Goal: Information Seeking & Learning: Check status

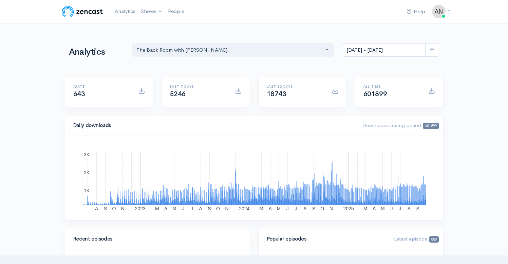
select select "10316"
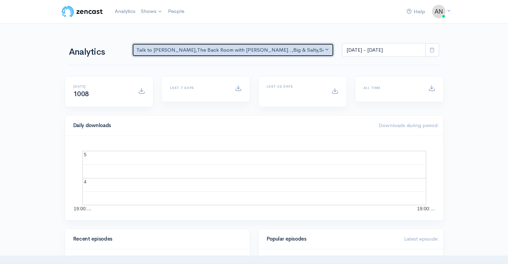
click at [290, 49] on div "Talk to [PERSON_NAME] , The Back Room with [PERSON_NAME].. , Big & Salty , Seri…" at bounding box center [229, 50] width 187 height 8
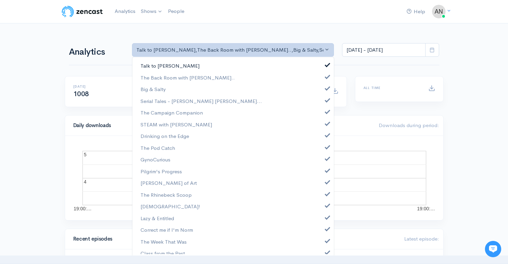
click at [326, 65] on span at bounding box center [327, 63] width 3 height 5
select select "10316"
click at [326, 87] on span at bounding box center [327, 87] width 3 height 5
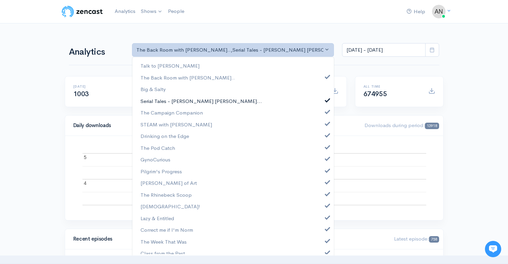
click at [326, 101] on span at bounding box center [327, 99] width 3 height 5
click at [322, 114] on link "The Campaign Companion" at bounding box center [233, 113] width 202 height 12
click at [326, 123] on span at bounding box center [327, 122] width 3 height 5
click at [326, 135] on span at bounding box center [327, 134] width 3 height 5
click at [326, 145] on span at bounding box center [327, 146] width 3 height 5
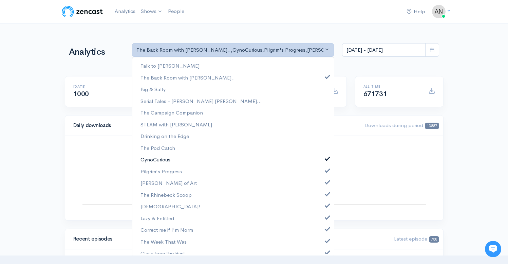
click at [326, 159] on span at bounding box center [327, 157] width 3 height 5
click at [326, 172] on span at bounding box center [327, 169] width 3 height 5
click at [326, 181] on span at bounding box center [327, 181] width 3 height 5
click at [326, 192] on span at bounding box center [327, 192] width 3 height 5
click at [326, 203] on span at bounding box center [327, 204] width 3 height 5
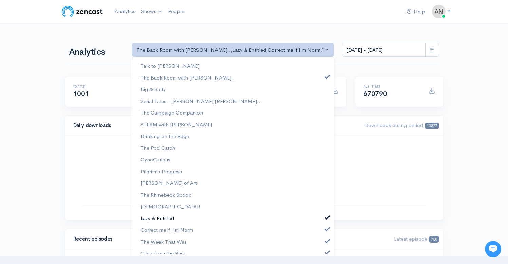
click at [326, 217] on span at bounding box center [327, 216] width 3 height 5
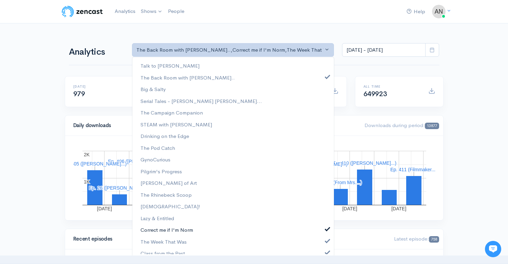
click at [326, 229] on span at bounding box center [327, 227] width 3 height 5
click at [326, 240] on span at bounding box center [327, 239] width 3 height 5
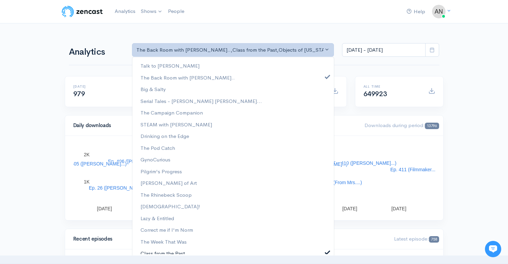
click at [326, 251] on span at bounding box center [327, 251] width 3 height 5
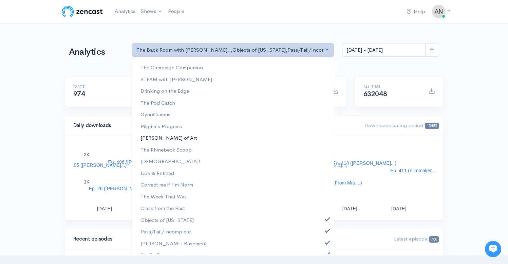
scroll to position [99, 0]
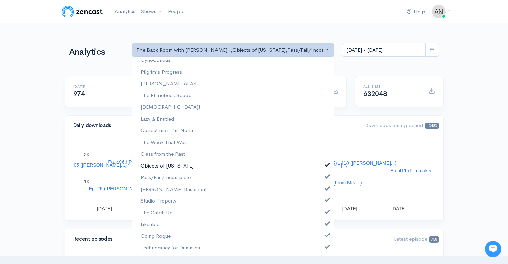
click at [326, 163] on span at bounding box center [327, 164] width 3 height 5
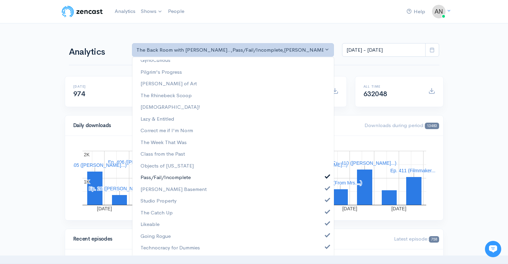
click at [326, 176] on span at bounding box center [327, 175] width 3 height 5
click at [326, 186] on span at bounding box center [327, 187] width 3 height 5
click at [326, 200] on span at bounding box center [327, 199] width 3 height 5
click at [326, 212] on span at bounding box center [327, 210] width 3 height 5
click at [326, 225] on span at bounding box center [327, 222] width 3 height 5
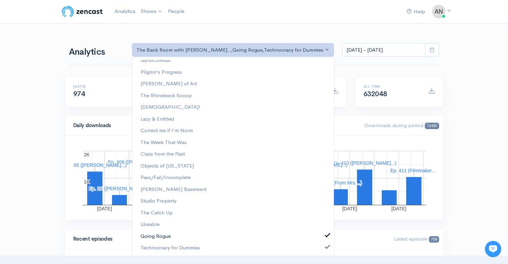
click at [326, 235] on span at bounding box center [327, 234] width 3 height 5
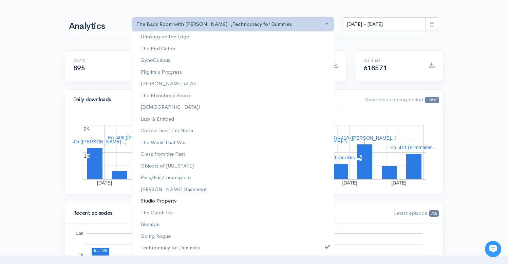
scroll to position [73, 0]
click at [326, 246] on span at bounding box center [327, 245] width 3 height 5
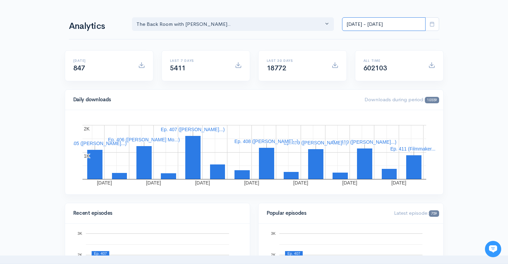
click at [380, 26] on input "Sep 16, 2025 - Sep 29, 2025" at bounding box center [384, 24] width 84 height 14
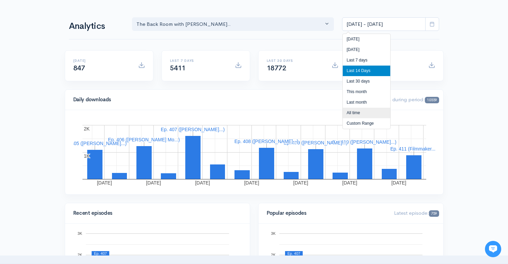
click at [352, 114] on li "All time" at bounding box center [367, 113] width 48 height 11
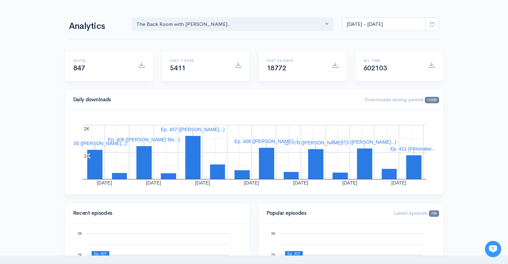
type input "[DATE] - [DATE]"
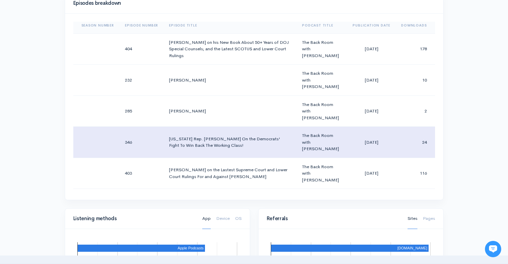
scroll to position [0, 0]
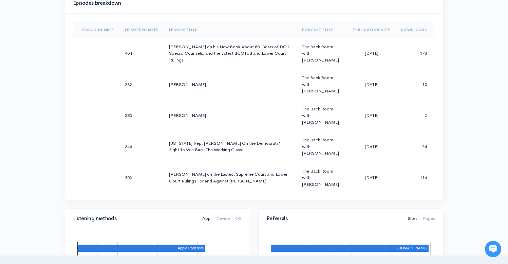
click at [475, 60] on div "Help Notifications View all Your profile Team settings Radio Free Rhinecliff Cu…" at bounding box center [254, 132] width 508 height 962
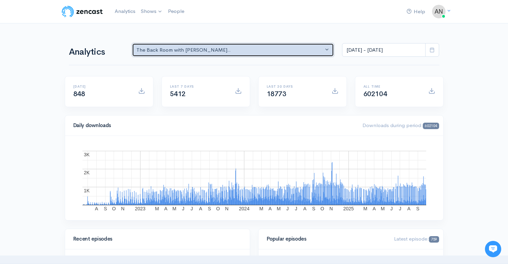
click at [199, 48] on div "The Back Room with [PERSON_NAME].." at bounding box center [229, 50] width 187 height 8
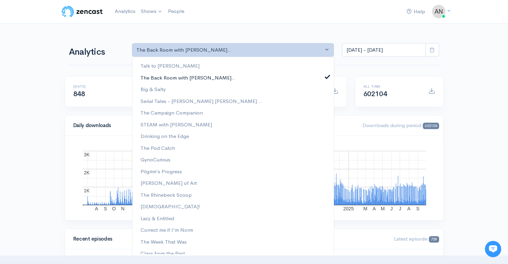
click at [326, 78] on span at bounding box center [327, 75] width 3 height 5
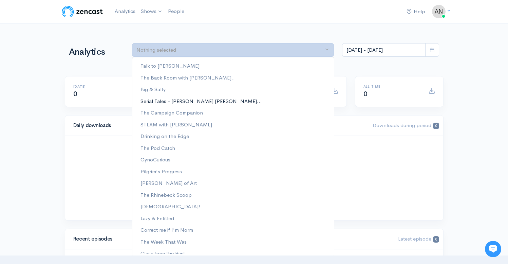
scroll to position [99, 0]
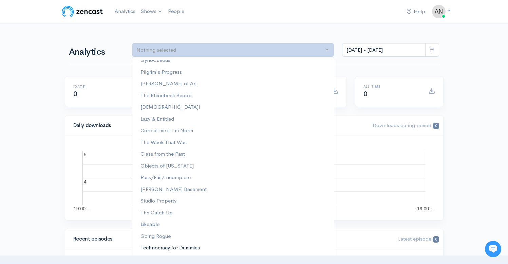
click at [172, 247] on span "Technocracy for Dummies" at bounding box center [170, 248] width 59 height 8
select select "15989"
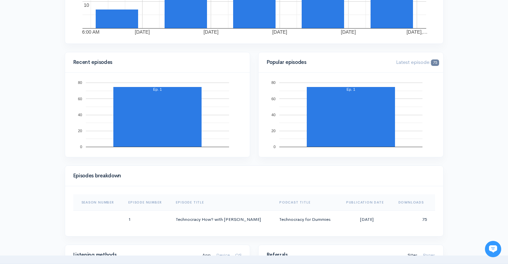
scroll to position [0, 0]
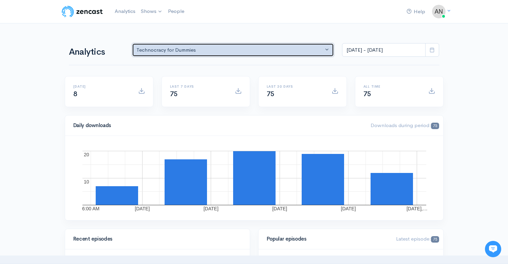
click at [226, 50] on div "Technocracy for Dummies" at bounding box center [229, 50] width 187 height 8
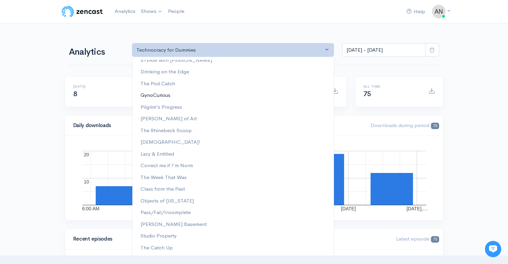
scroll to position [99, 0]
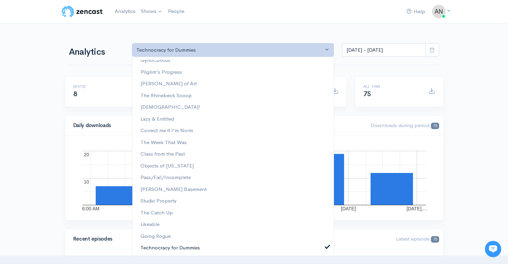
click at [320, 245] on link "Technocracy for Dummies" at bounding box center [233, 248] width 202 height 12
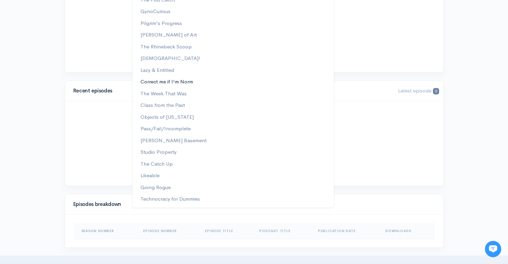
scroll to position [149, 0]
click at [156, 187] on span "Going Rogue" at bounding box center [156, 186] width 30 height 8
select select "15466"
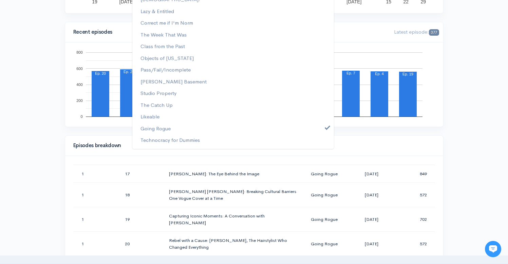
scroll to position [0, 0]
